Goal: Information Seeking & Learning: Check status

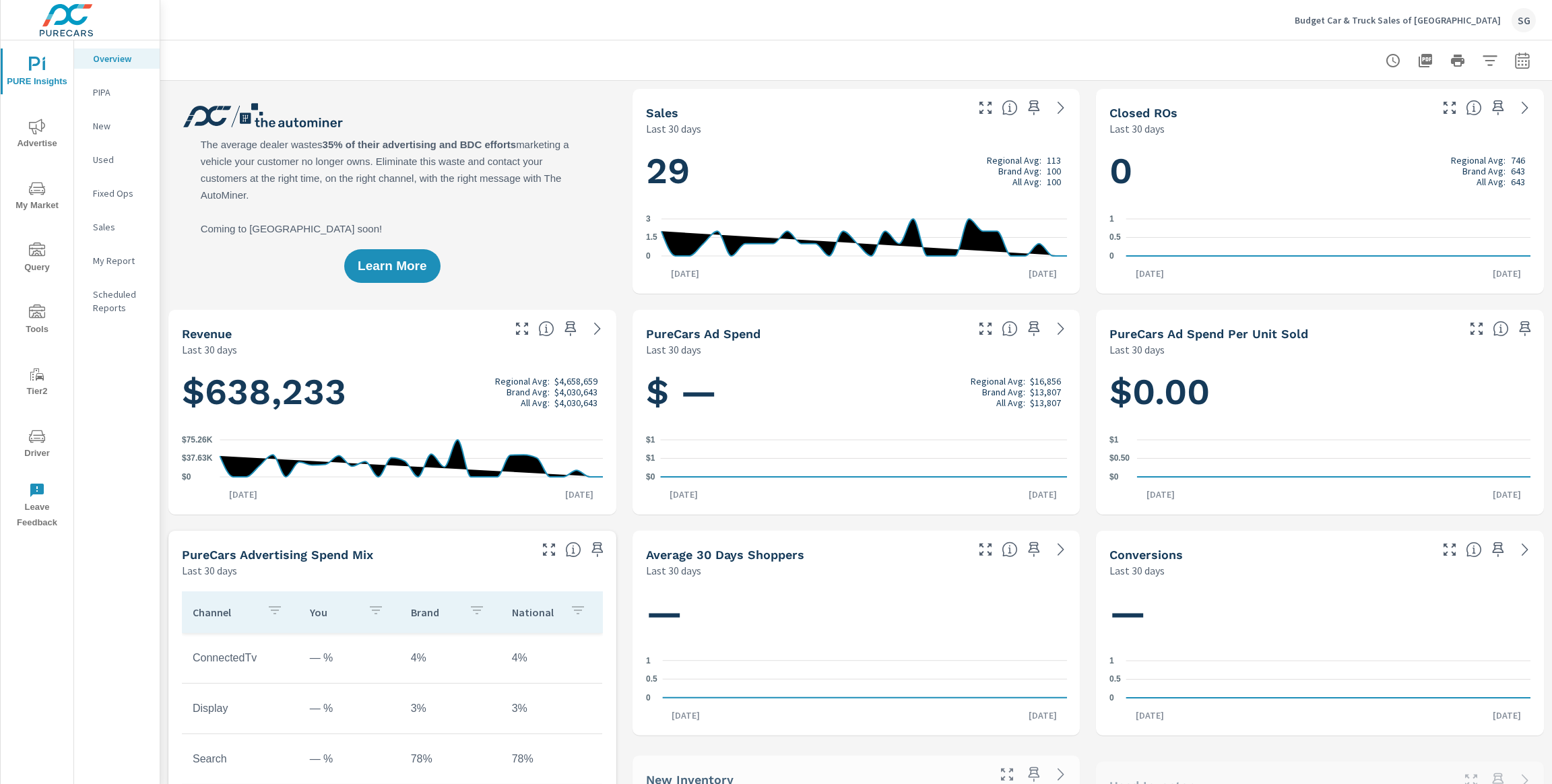
scroll to position [1, 0]
click at [35, 201] on span "My Market" at bounding box center [37, 196] width 64 height 33
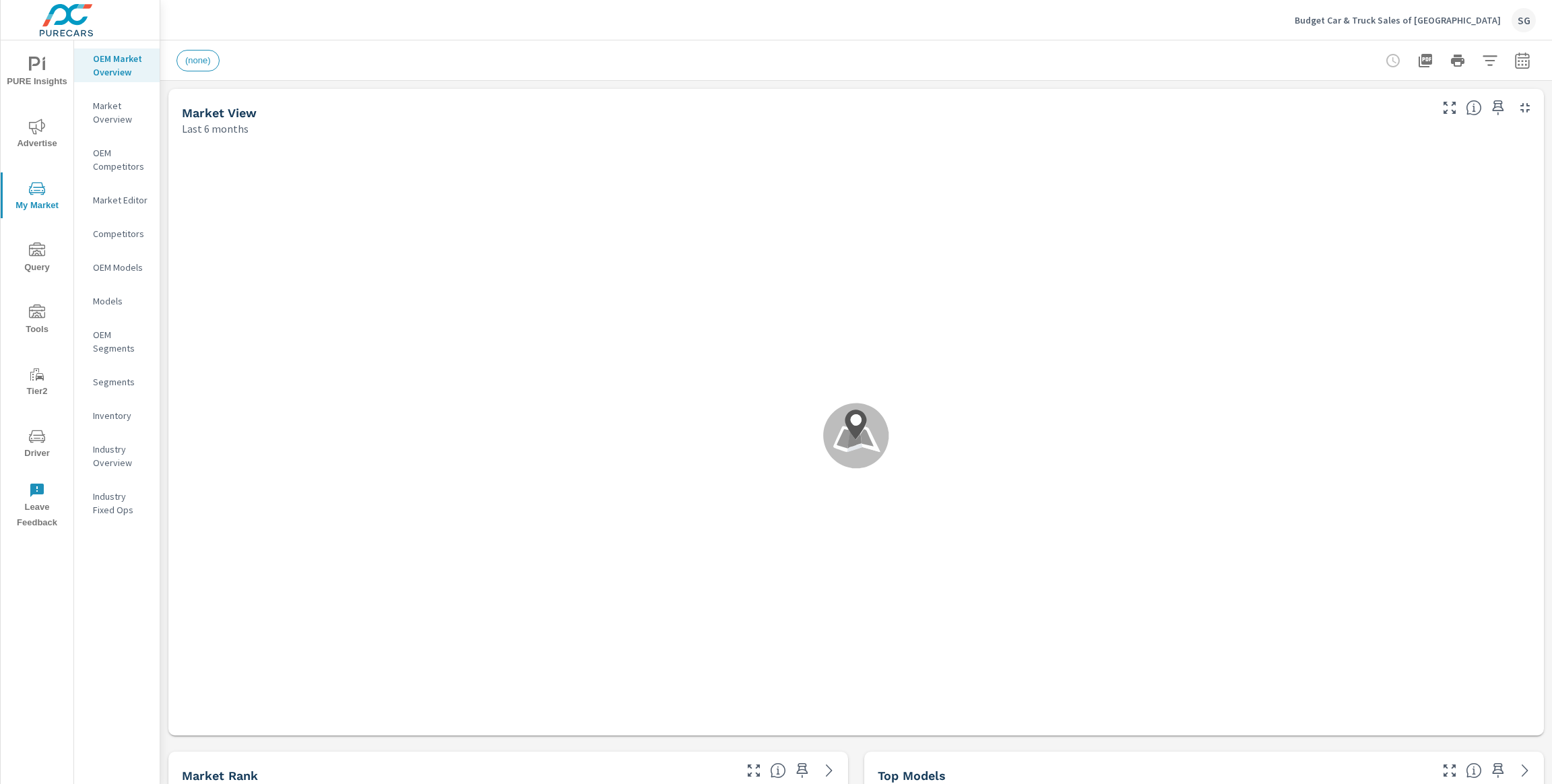
scroll to position [1, 0]
click at [1523, 63] on icon "button" at bounding box center [1522, 60] width 16 height 16
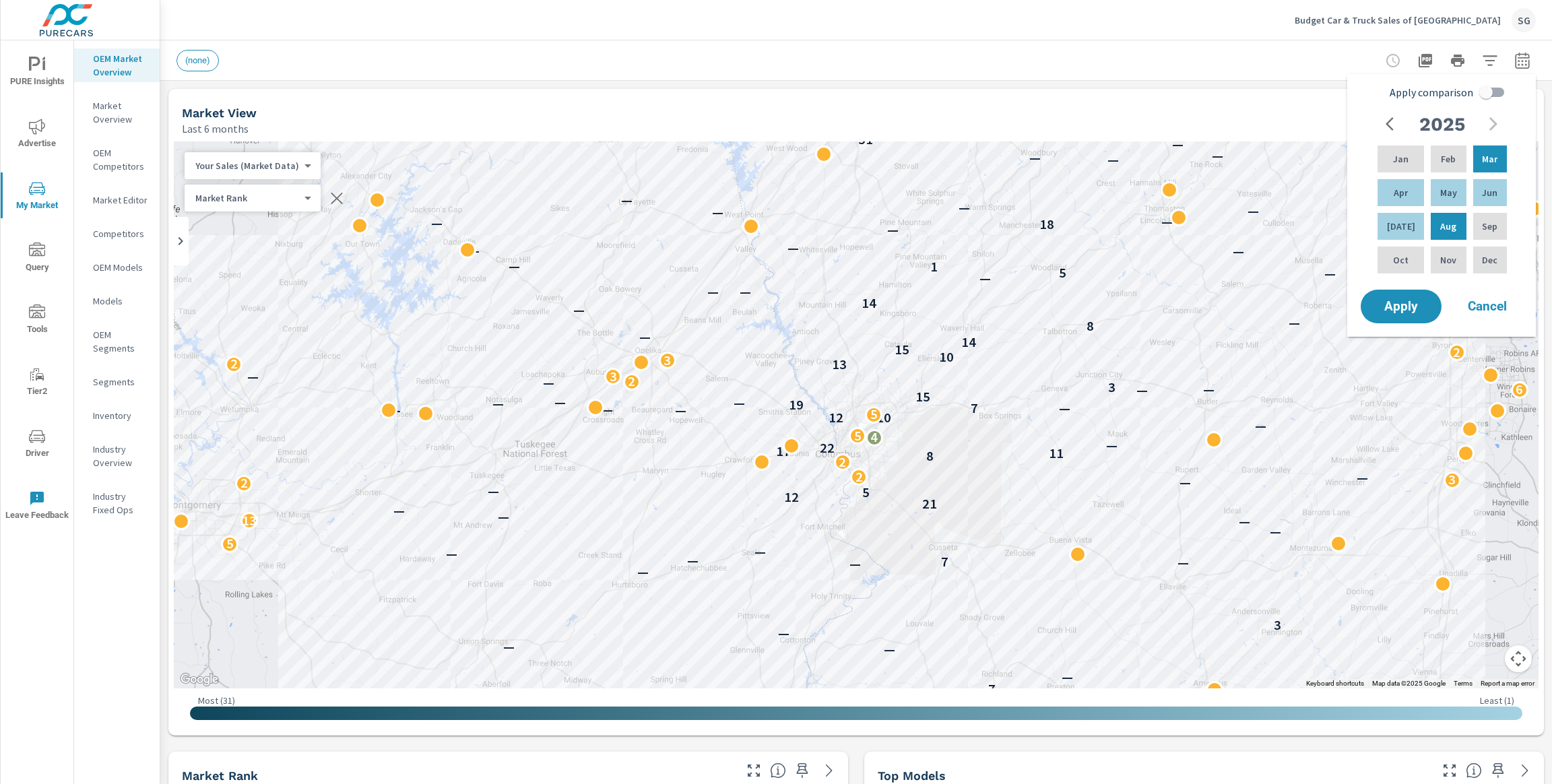
click at [913, 78] on div "(none)" at bounding box center [856, 60] width 1359 height 40
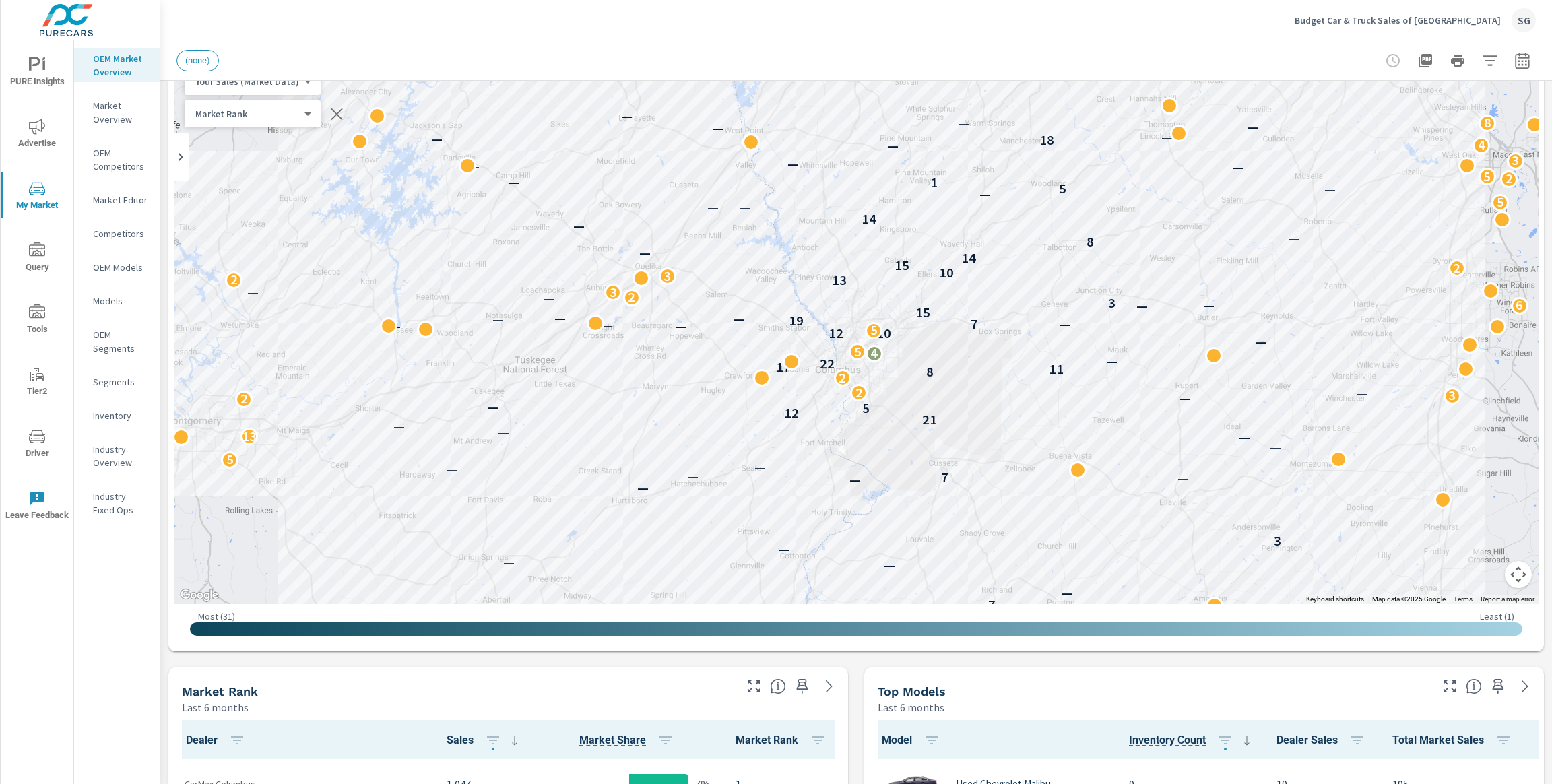
scroll to position [178, 0]
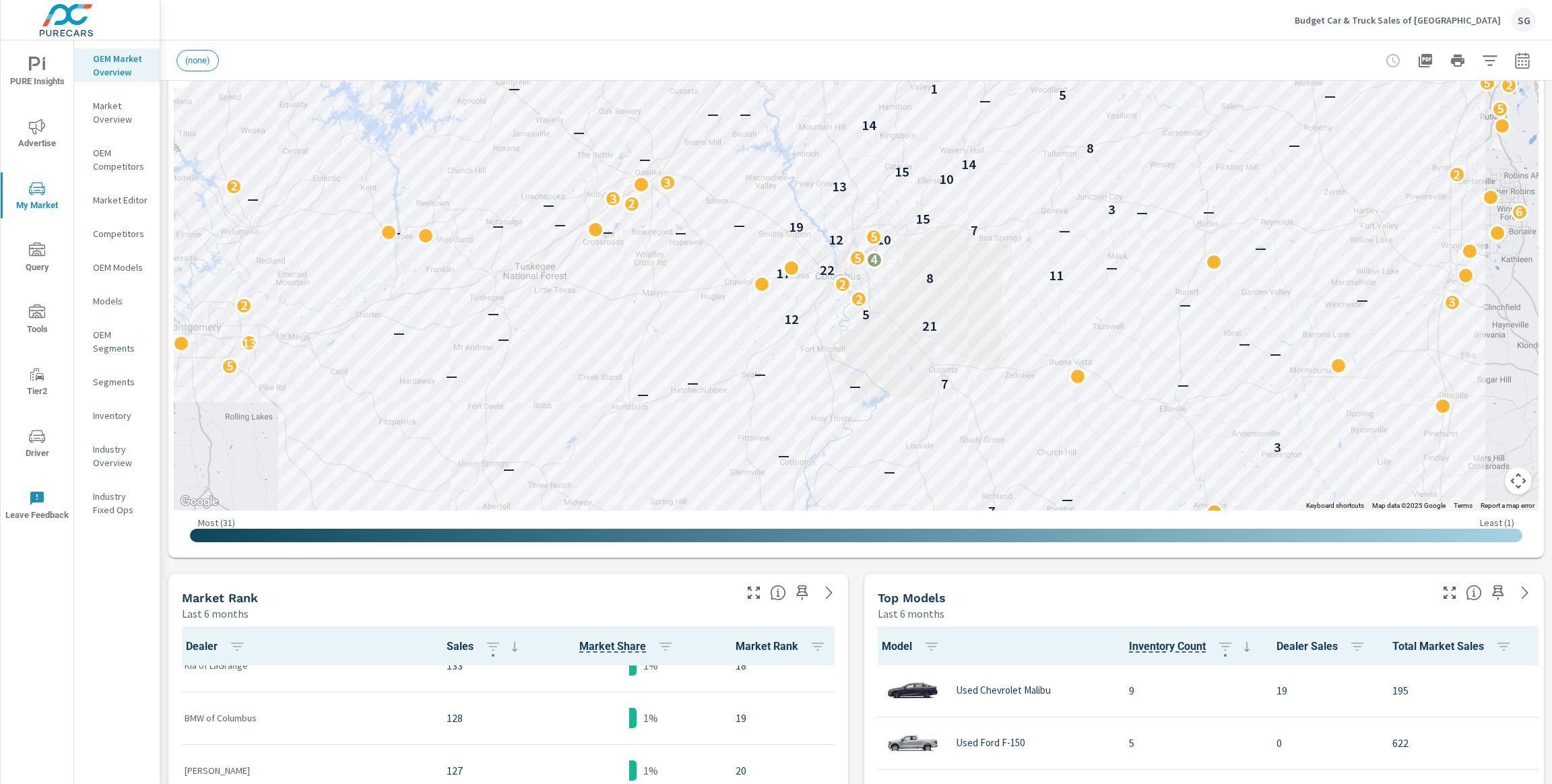
scroll to position [930, 0]
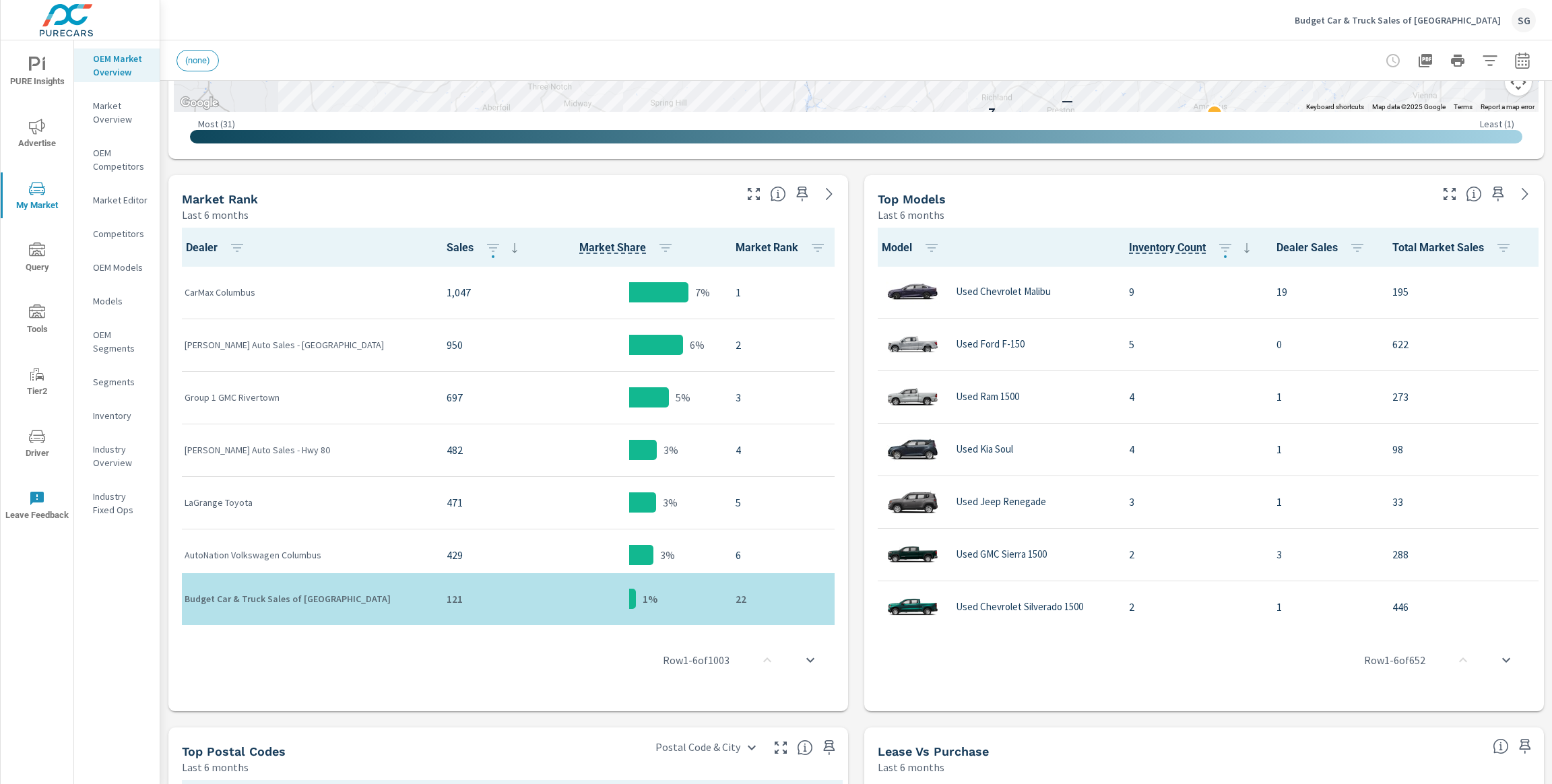
scroll to position [572, 0]
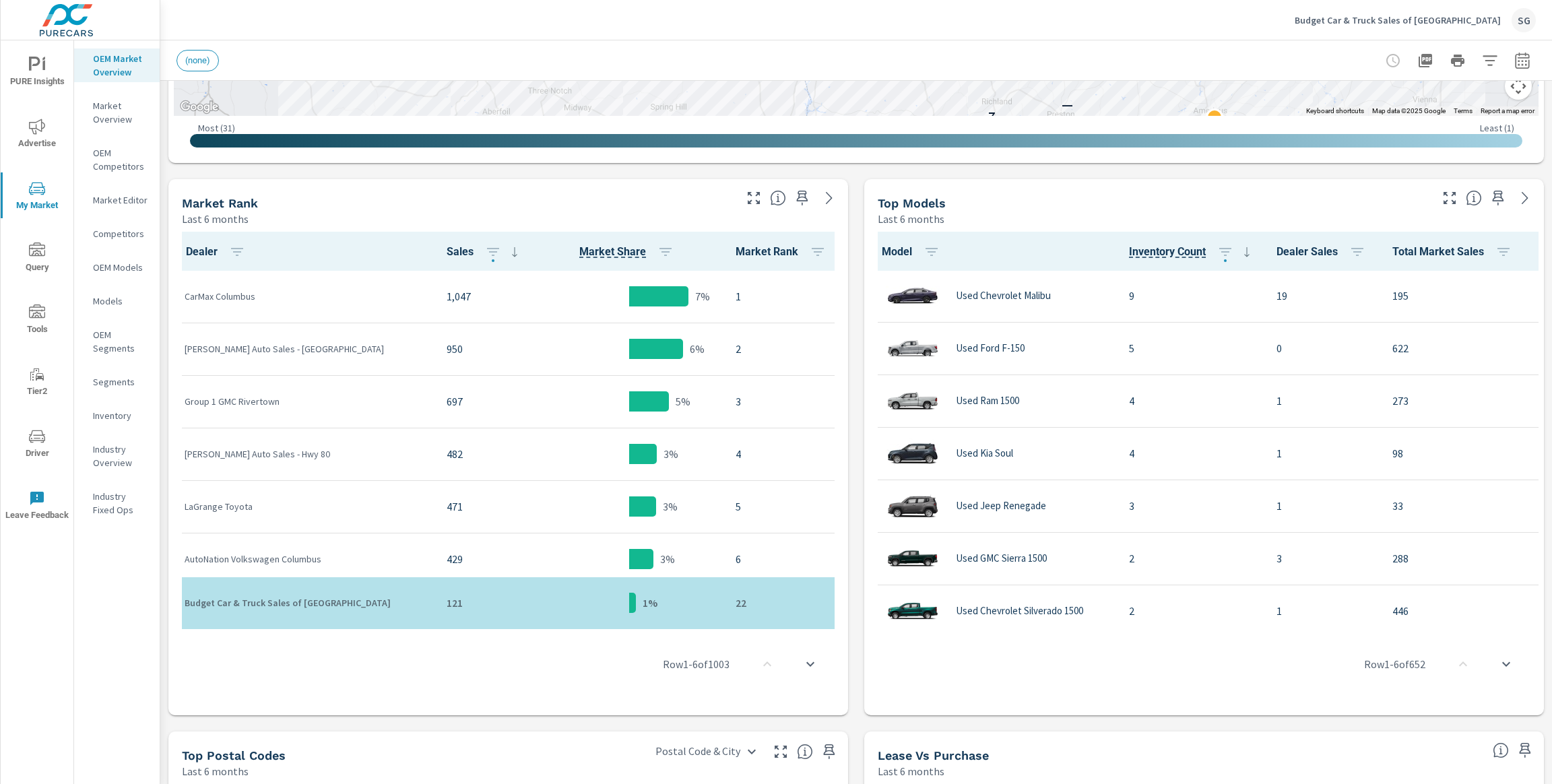
click at [214, 348] on p "[PERSON_NAME] Auto Sales - [GEOGRAPHIC_DATA]" at bounding box center [304, 348] width 241 height 14
copy tr "[PERSON_NAME] Auto Sales - [GEOGRAPHIC_DATA]"
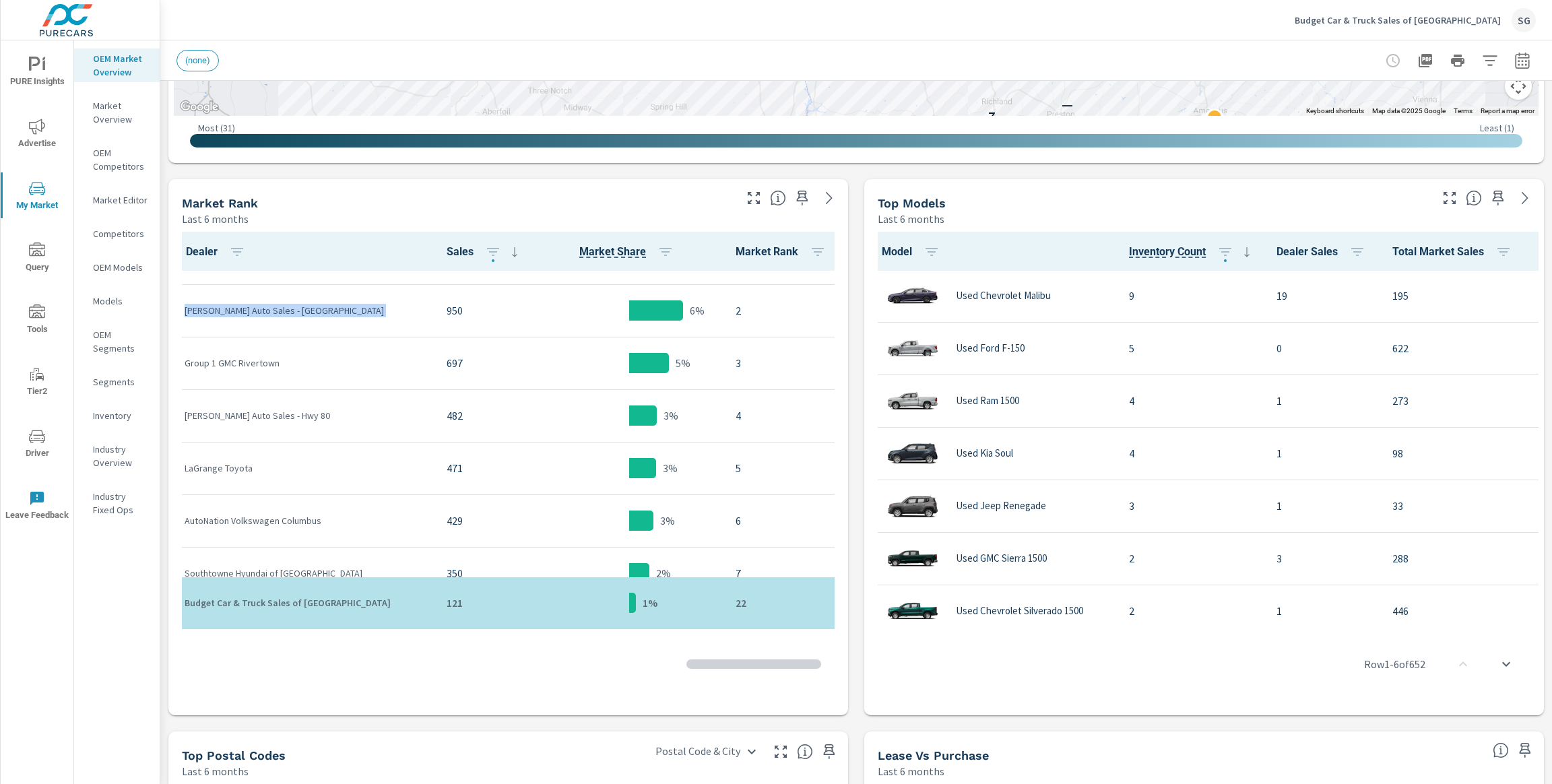
scroll to position [49, 0]
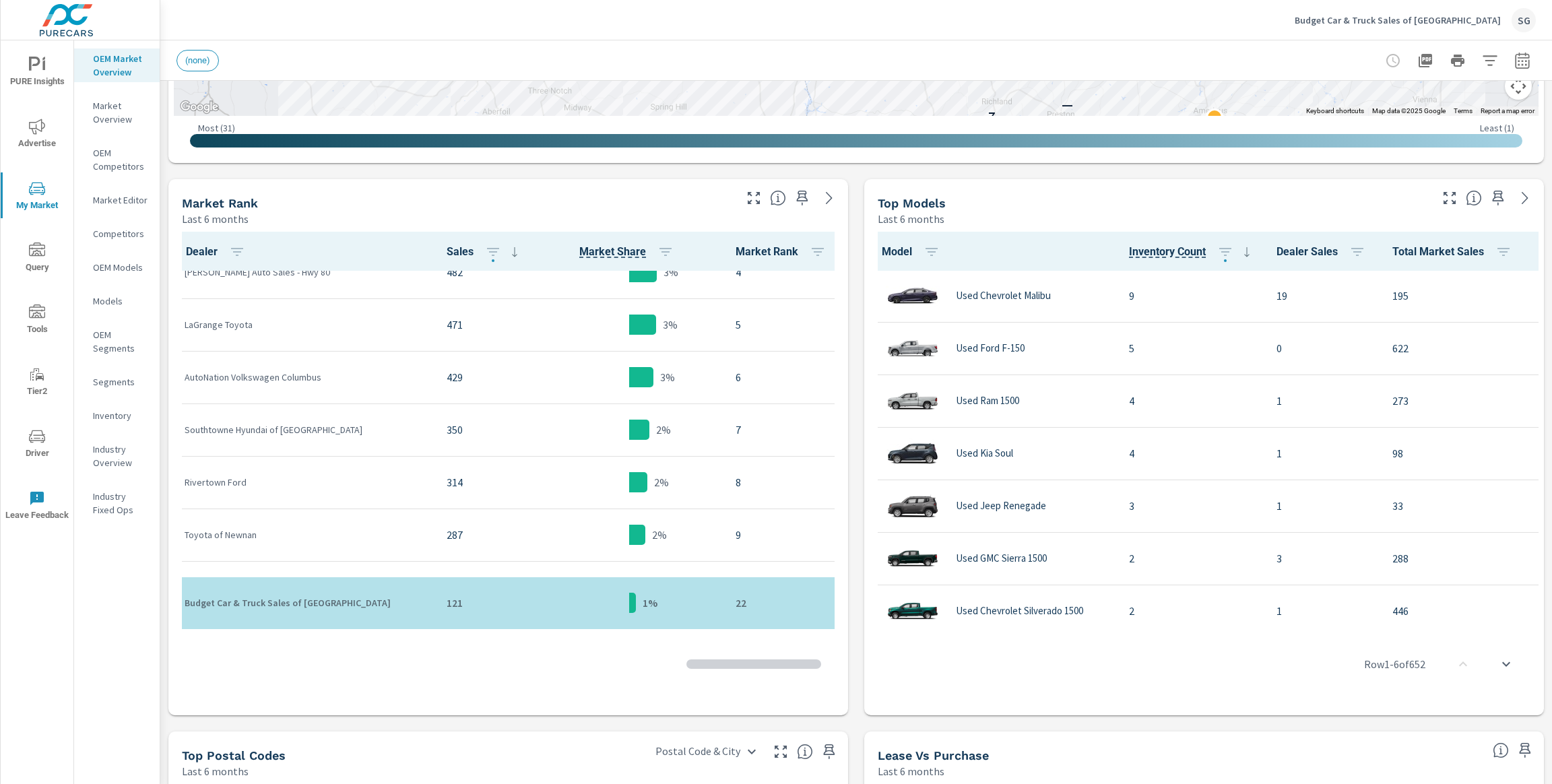
scroll to position [203, 0]
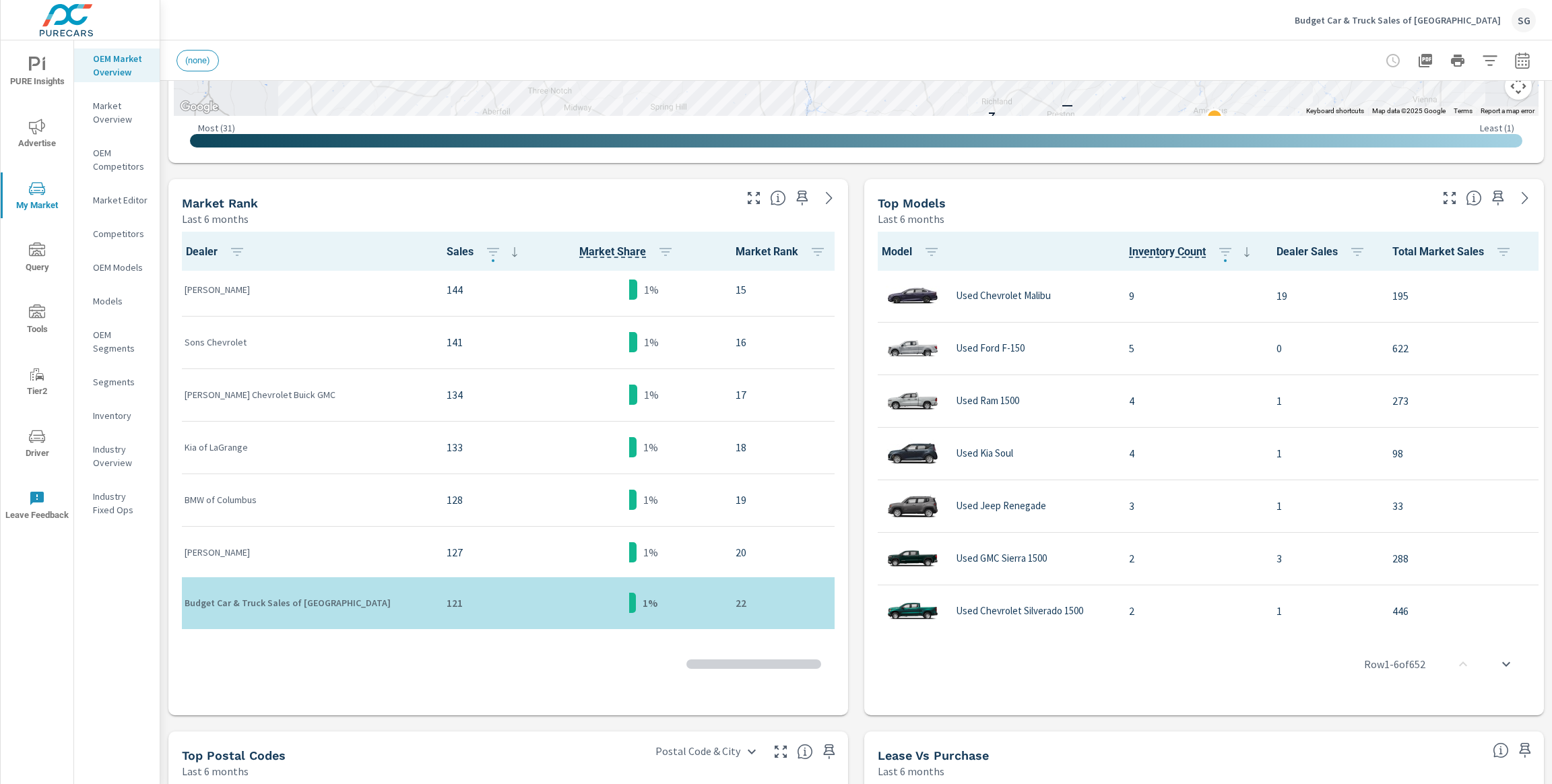
scroll to position [698, 0]
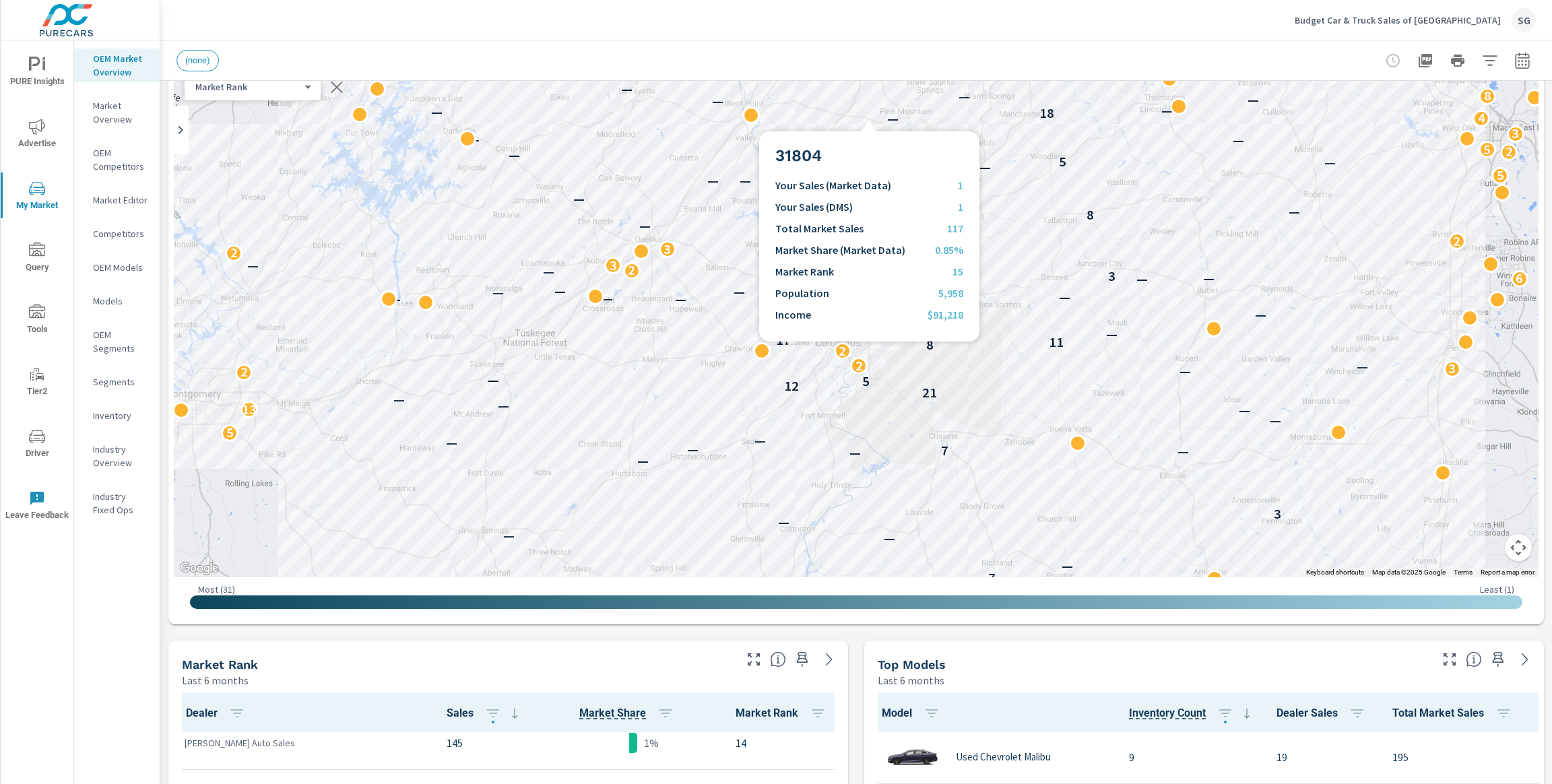
scroll to position [104, 0]
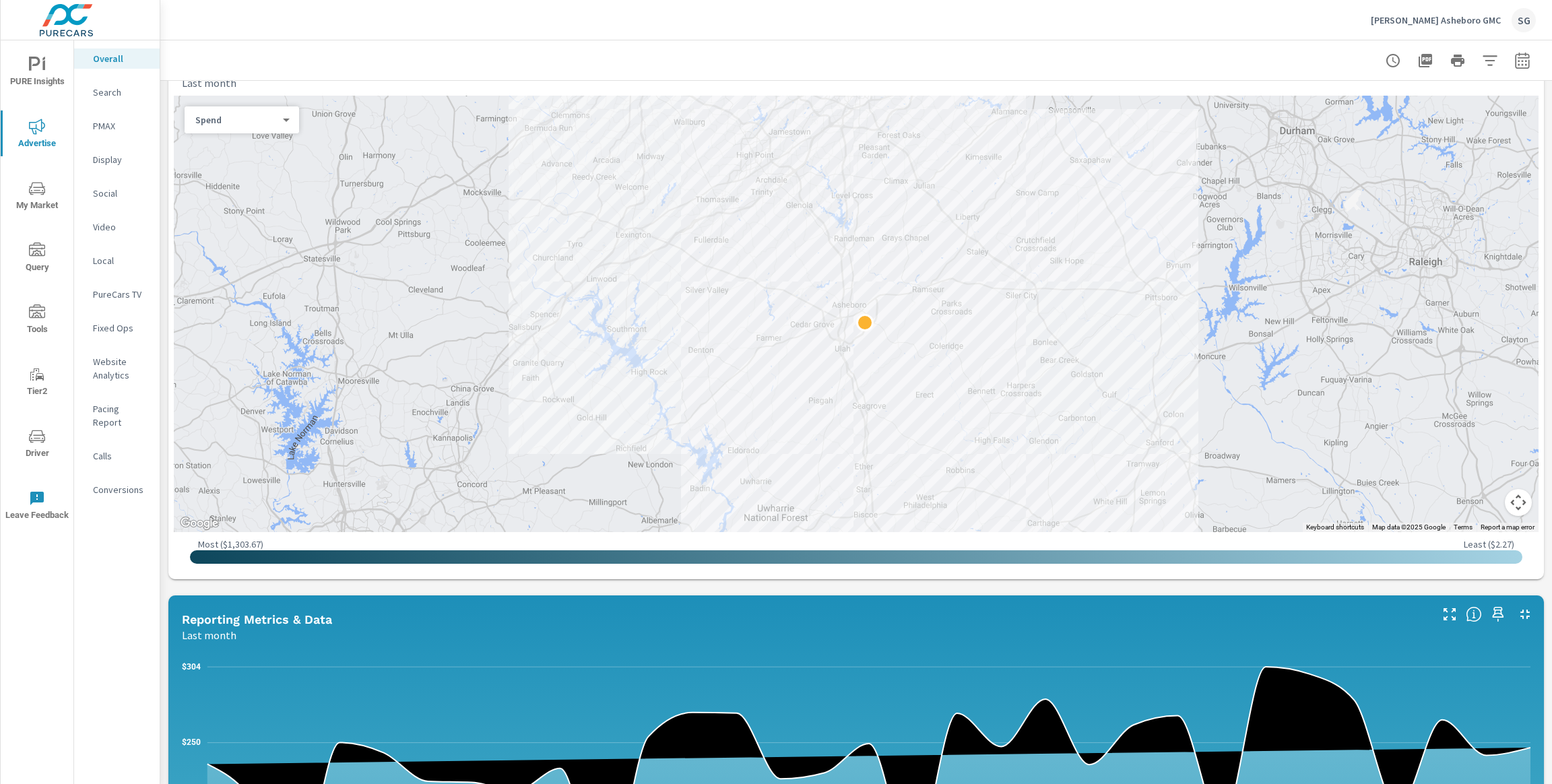
scroll to position [490, 0]
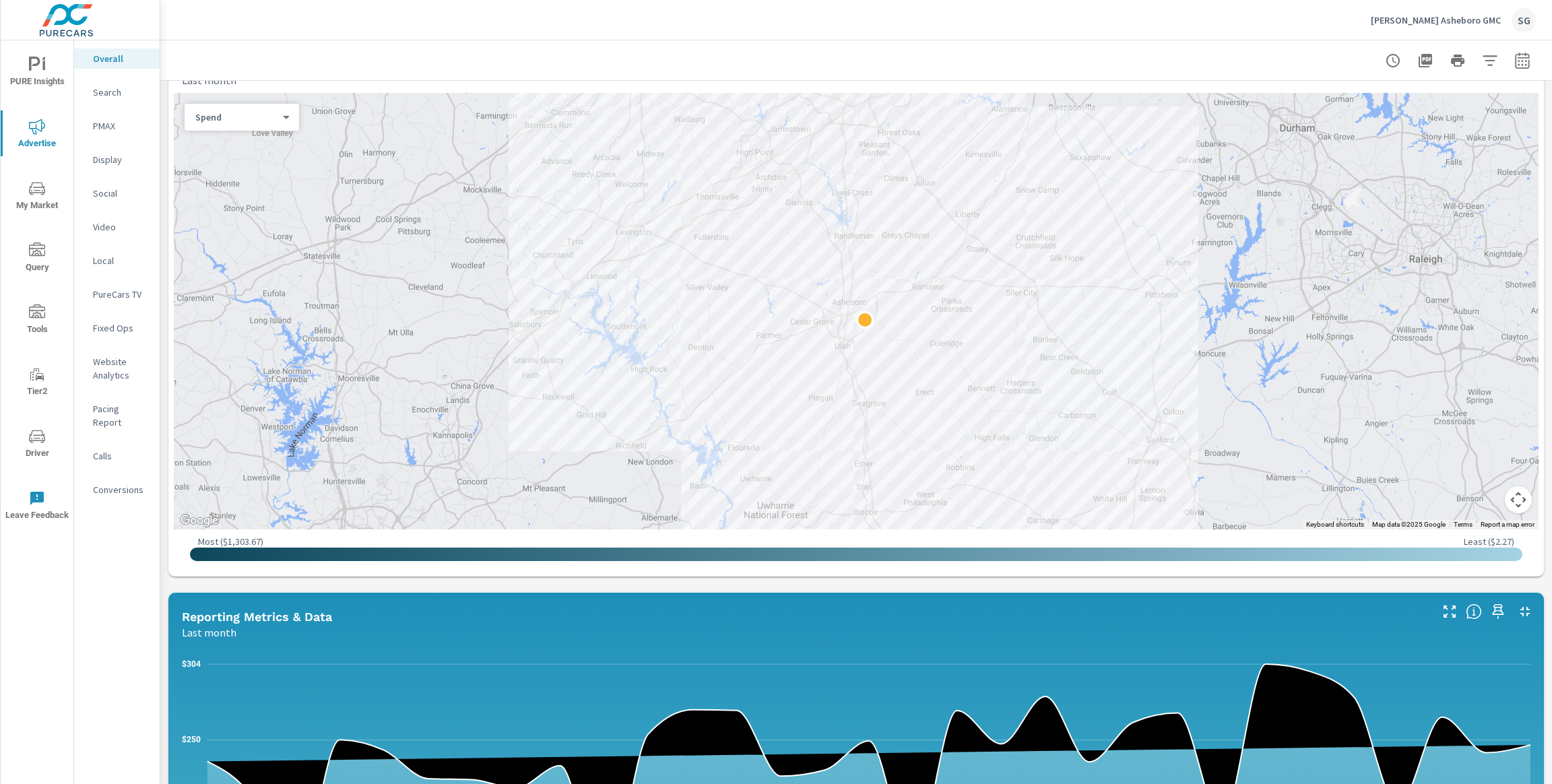
click at [766, 591] on div "Paid Media Performance Last month $7,381 Spend $ — Spend Per Unit Sold 563,920 …" at bounding box center [856, 529] width 1392 height 1877
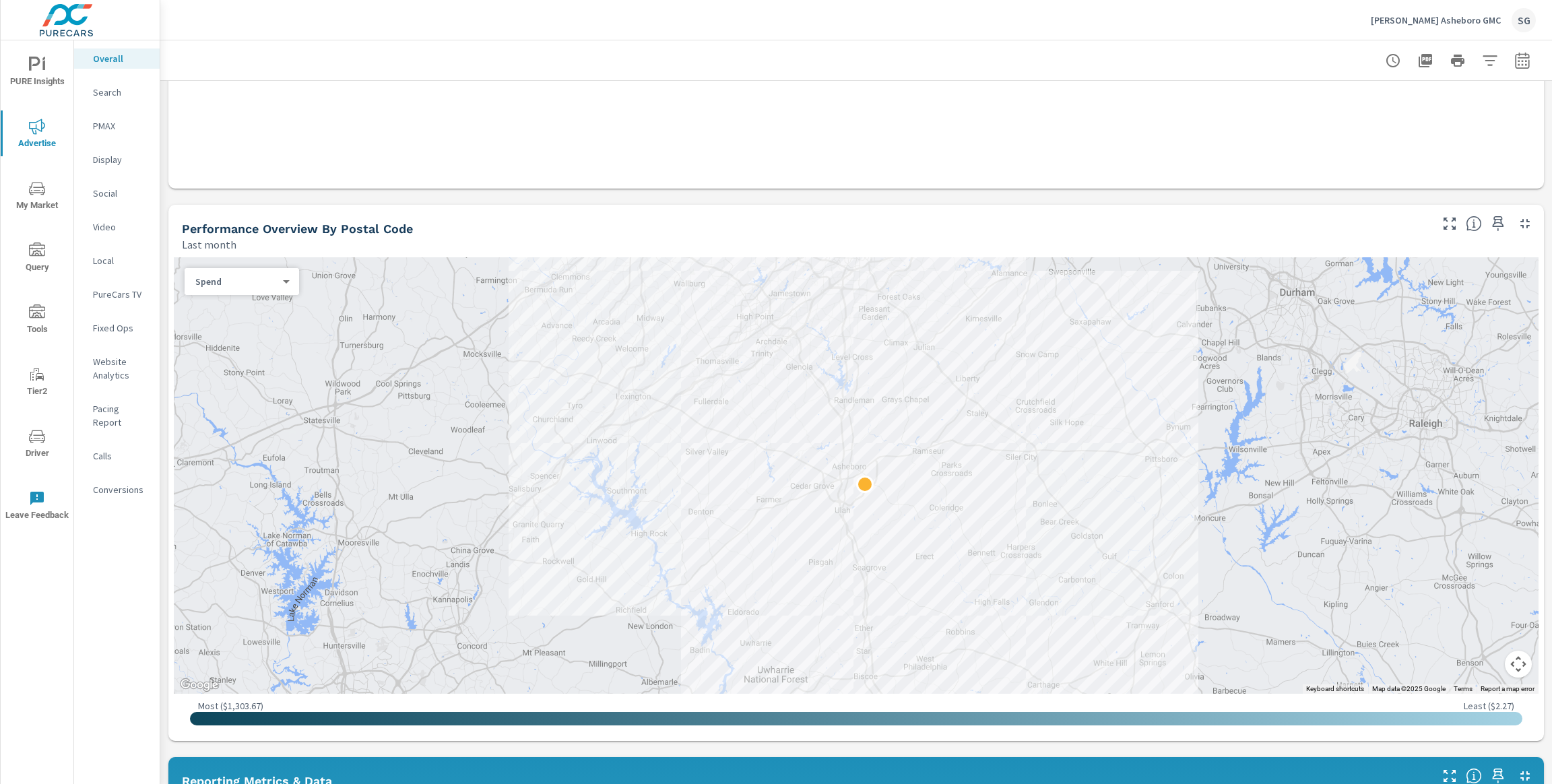
scroll to position [332, 0]
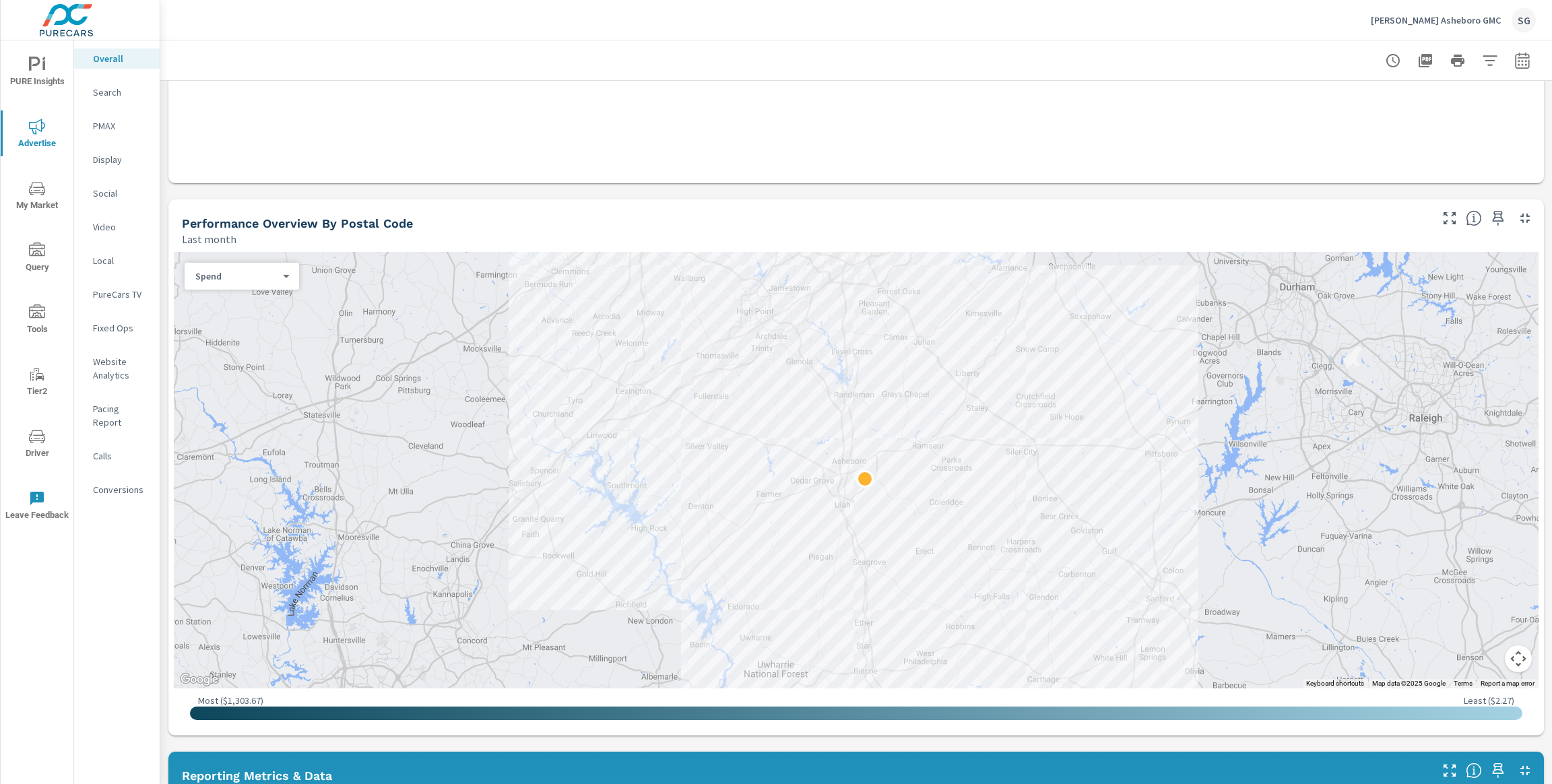
click at [244, 279] on body "PURE Insights Advertise My Market Query Tools Tier2 Driver Leave Feedback Overa…" at bounding box center [776, 392] width 1552 height 784
click at [93, 96] on div at bounding box center [776, 392] width 1552 height 784
click at [101, 96] on p "Search" at bounding box center [121, 92] width 55 height 14
